Goal: Task Accomplishment & Management: Complete application form

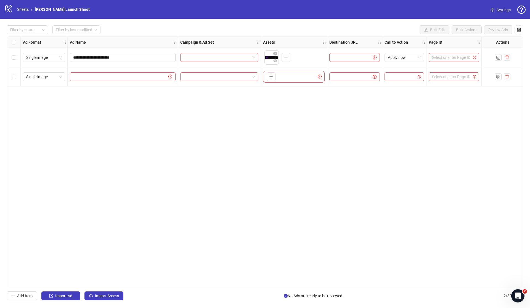
click at [22, 13] on div "logo/logo-mobile Sheets / [PERSON_NAME] Launch Sheet" at bounding box center [47, 9] width 87 height 10
click at [22, 7] on link "Sheets" at bounding box center [23, 9] width 14 height 6
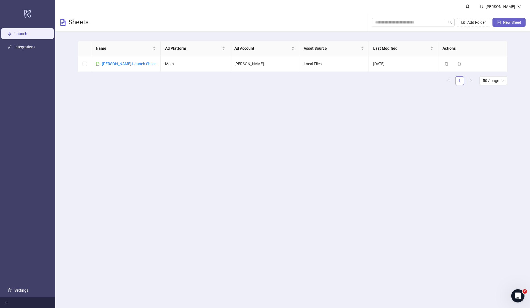
click at [500, 25] on button "New Sheet" at bounding box center [508, 22] width 33 height 9
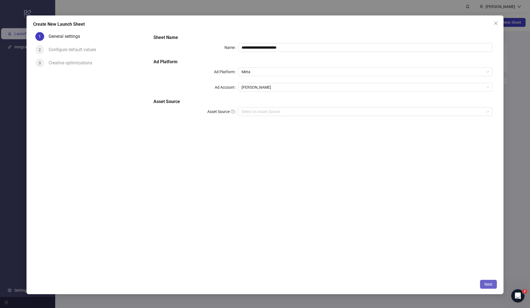
click at [488, 284] on span "Next" at bounding box center [488, 284] width 8 height 4
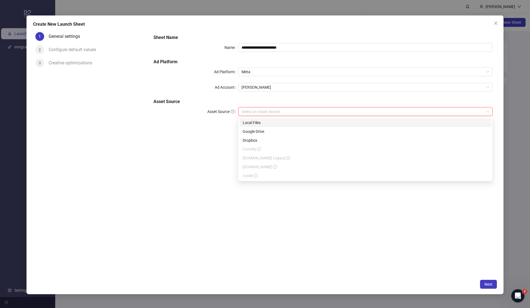
click at [353, 109] on input "Asset Source" at bounding box center [362, 111] width 243 height 8
click at [338, 120] on div "Local Files" at bounding box center [365, 122] width 245 height 6
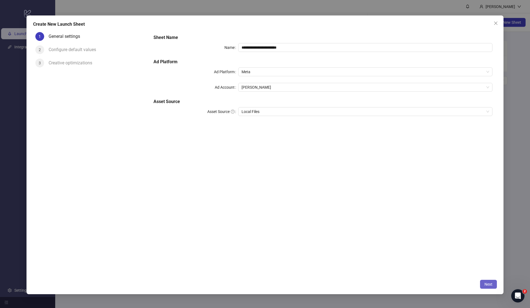
click at [491, 283] on span "Next" at bounding box center [488, 284] width 8 height 4
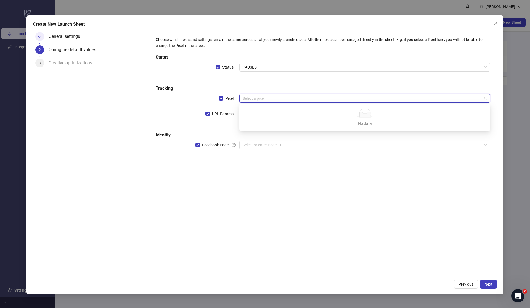
click at [317, 101] on input "search" at bounding box center [362, 98] width 239 height 8
click at [262, 188] on div "Choose which fields and settings remain the same across all of your newly launc…" at bounding box center [323, 153] width 348 height 247
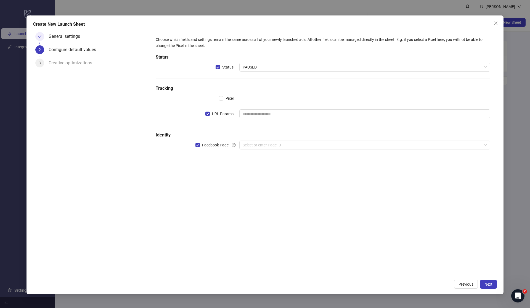
click at [497, 286] on div "Create New Launch Sheet General settings 2 Configure default values 3 Creative …" at bounding box center [264, 154] width 477 height 279
click at [492, 286] on button "Next" at bounding box center [488, 284] width 17 height 9
click at [483, 284] on button "Next" at bounding box center [488, 284] width 17 height 9
